Goal: Task Accomplishment & Management: Use online tool/utility

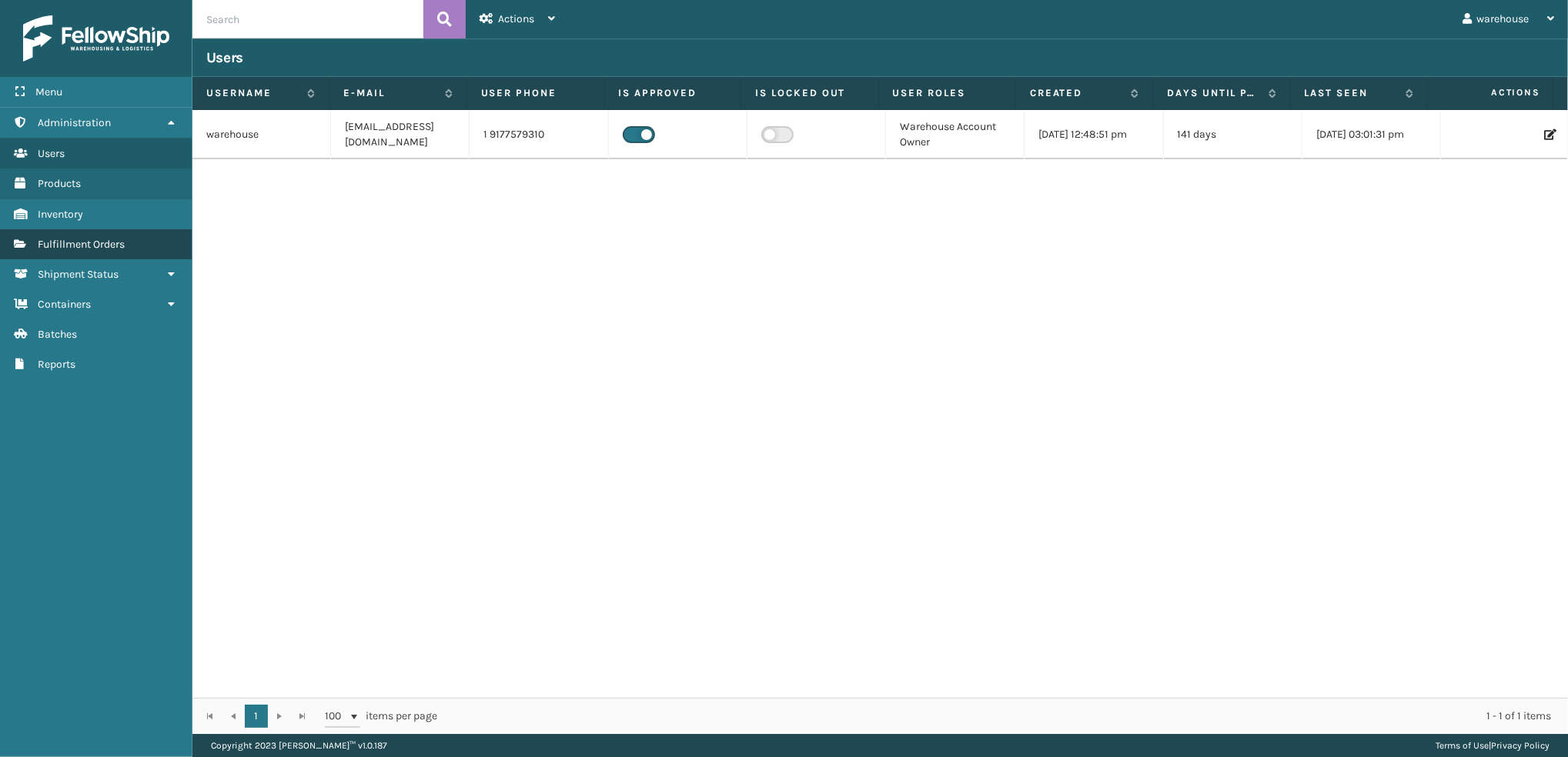
click at [41, 243] on span "Fulfillment Orders" at bounding box center [80, 244] width 87 height 13
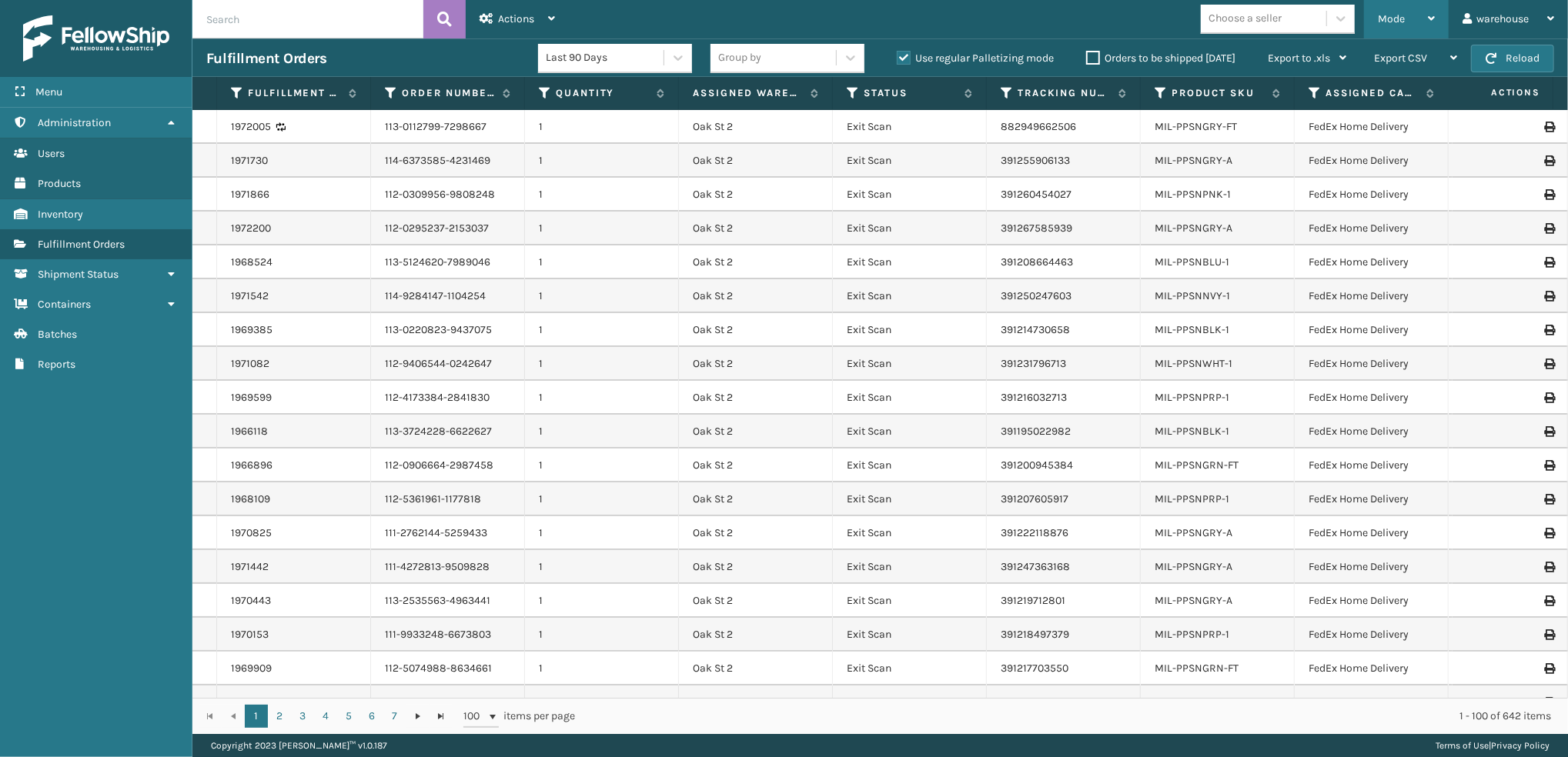
click at [1393, 25] on div "Mode" at bounding box center [1406, 19] width 57 height 38
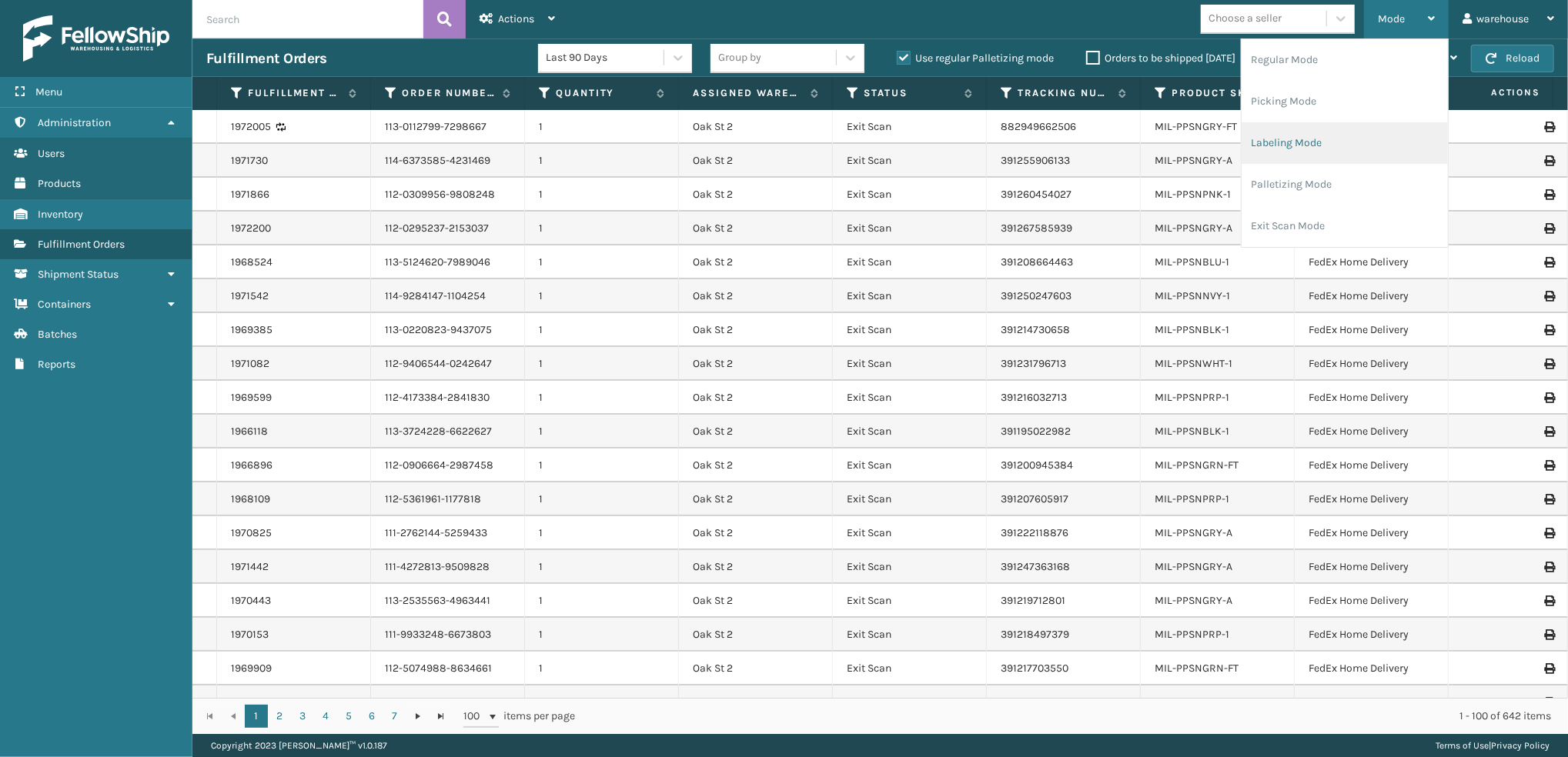
click at [1349, 149] on li "Labeling Mode" at bounding box center [1345, 143] width 206 height 41
